Goal: Communication & Community: Participate in discussion

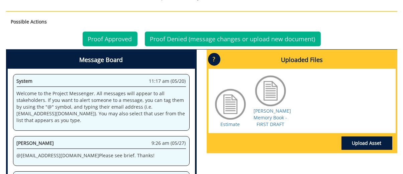
scroll to position [322, 0]
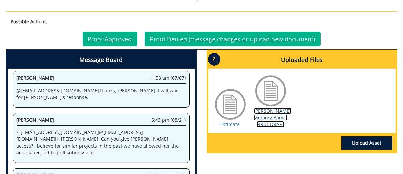
click at [268, 123] on link "[PERSON_NAME] Memory Book - FIRST DRAFT" at bounding box center [272, 117] width 37 height 20
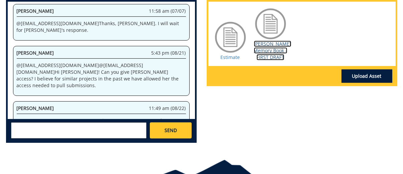
scroll to position [334, 0]
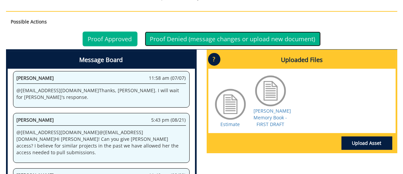
click at [288, 32] on link "Proof Denied (message changes or upload new document)" at bounding box center [233, 38] width 176 height 15
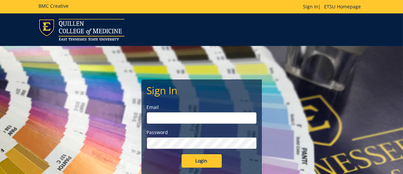
type input "[EMAIL_ADDRESS][DOMAIN_NAME]"
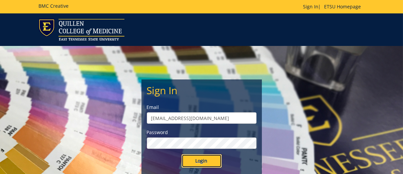
click at [209, 157] on input "Login" at bounding box center [202, 160] width 40 height 13
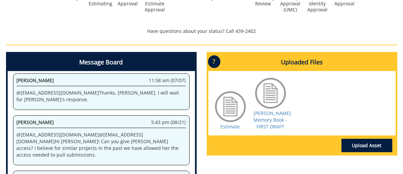
scroll to position [368, 0]
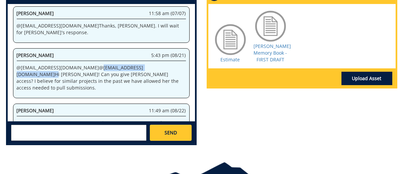
drag, startPoint x: 108, startPoint y: 37, endPoint x: 63, endPoint y: 38, distance: 45.2
click at [63, 64] on p "@ [EMAIL_ADDRESS][DOMAIN_NAME] @ [EMAIL_ADDRESS][DOMAIN_NAME] Hi [PERSON_NAME]!…" at bounding box center [101, 77] width 169 height 27
copy p "@ [EMAIL_ADDRESS][DOMAIN_NAME]"
click at [39, 124] on textarea at bounding box center [78, 132] width 135 height 16
paste textarea "@[EMAIL_ADDRESS][DOMAIN_NAME]"
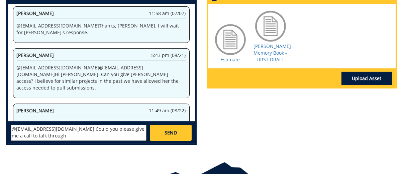
drag, startPoint x: 57, startPoint y: 122, endPoint x: 65, endPoint y: 137, distance: 17.2
click at [57, 124] on textarea "@[EMAIL_ADDRESS][DOMAIN_NAME] Could you please give me a call to talk through" at bounding box center [78, 132] width 135 height 16
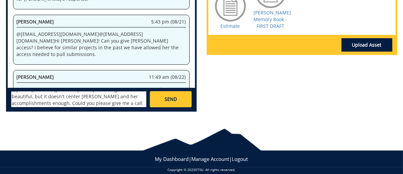
click at [100, 91] on textarea "@[EMAIL_ADDRESS][DOMAIN_NAME] The design is beautiful, but it doesn't center [P…" at bounding box center [78, 99] width 135 height 16
click at [99, 95] on textarea "@[EMAIL_ADDRESS][DOMAIN_NAME] The design is beautiful, but it doesn't center [P…" at bounding box center [78, 99] width 135 height 16
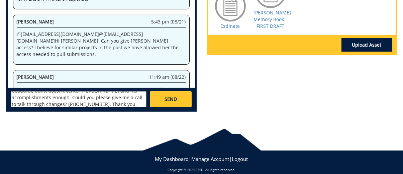
type textarea "@[EMAIL_ADDRESS][DOMAIN_NAME] The design is beautiful, but it doesn't center [P…"
click at [180, 91] on link "SEND" at bounding box center [170, 99] width 41 height 16
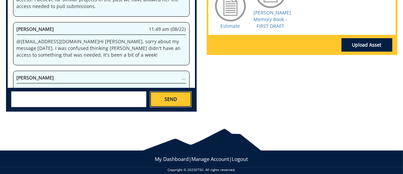
scroll to position [0, 0]
